Goal: Transaction & Acquisition: Purchase product/service

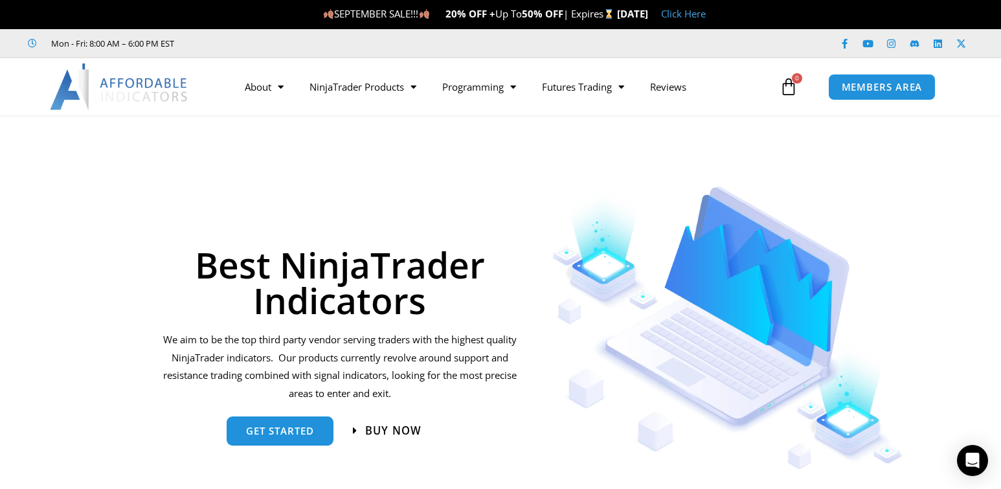
click at [394, 425] on span "Buy now" at bounding box center [393, 430] width 56 height 11
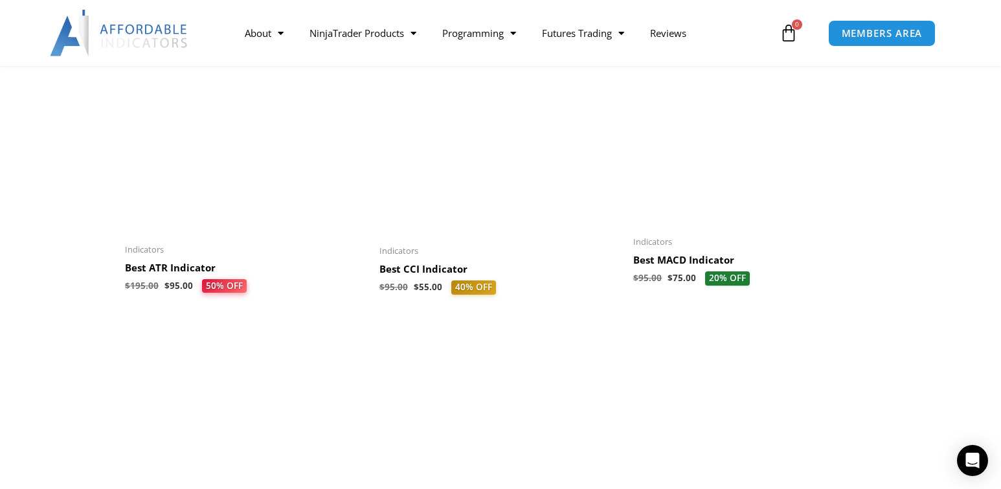
scroll to position [1230, 0]
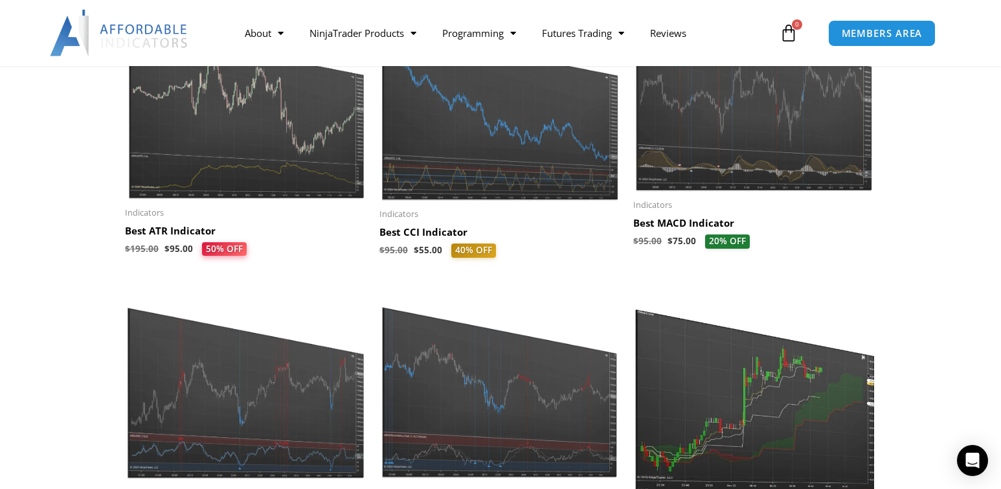
click at [181, 423] on img at bounding box center [246, 383] width 242 height 194
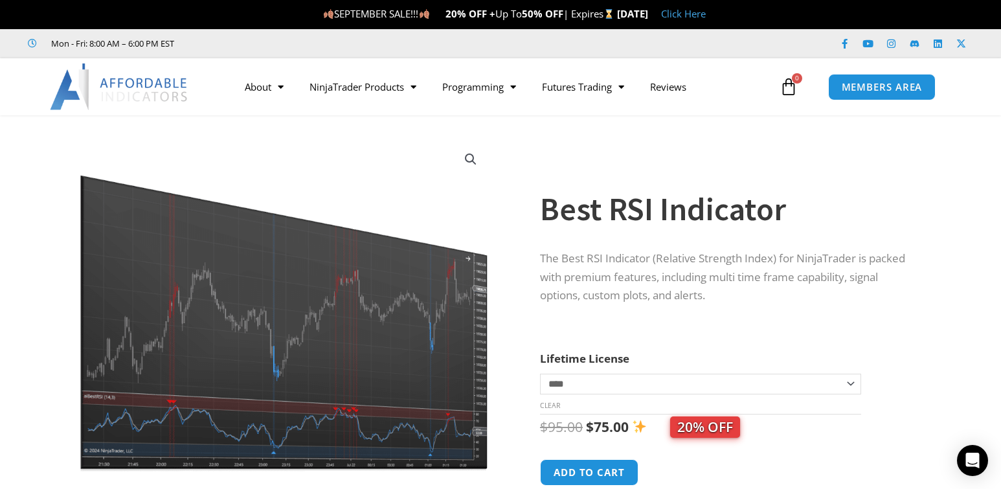
click at [796, 80] on span "0" at bounding box center [797, 78] width 10 height 10
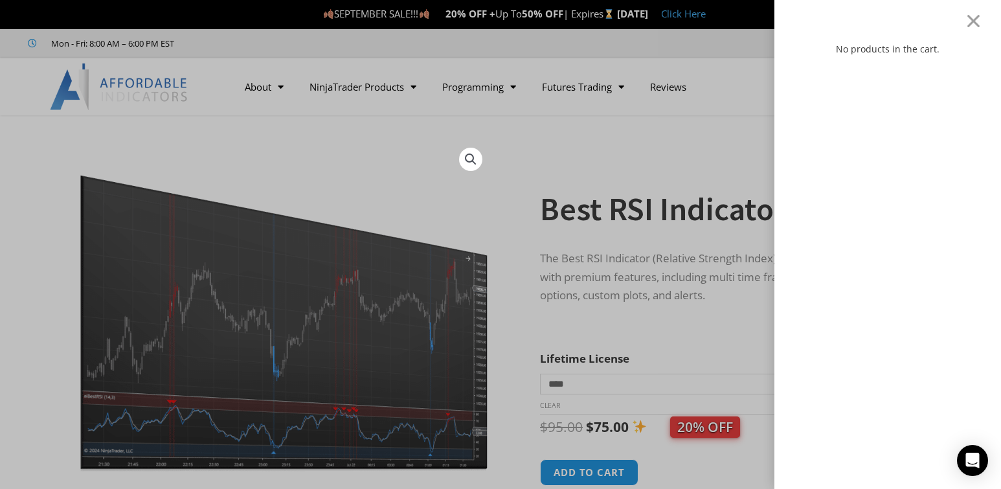
click at [558, 58] on div "No products in the cart." at bounding box center [500, 244] width 1001 height 489
